Goal: Find specific page/section: Find specific page/section

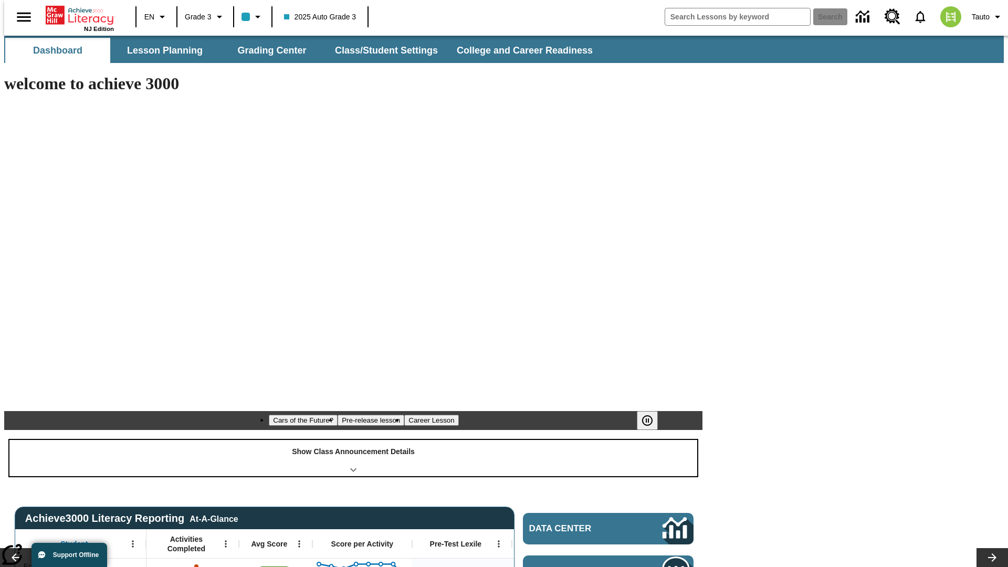
click at [353, 440] on div "Show Class Announcement Details" at bounding box center [353, 458] width 688 height 36
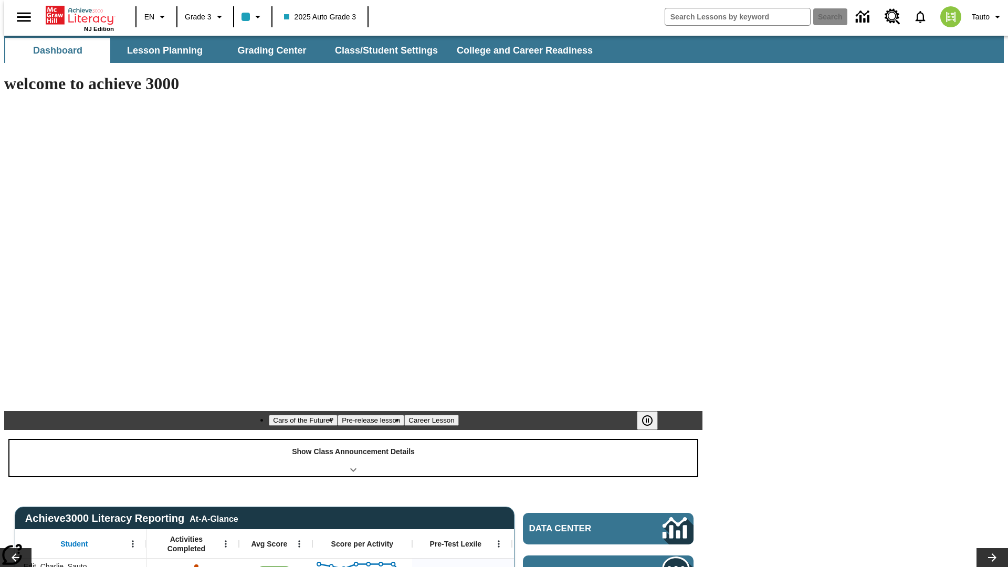
click at [353, 440] on div "Show Class Announcement Details" at bounding box center [353, 458] width 688 height 36
